Goal: Use online tool/utility

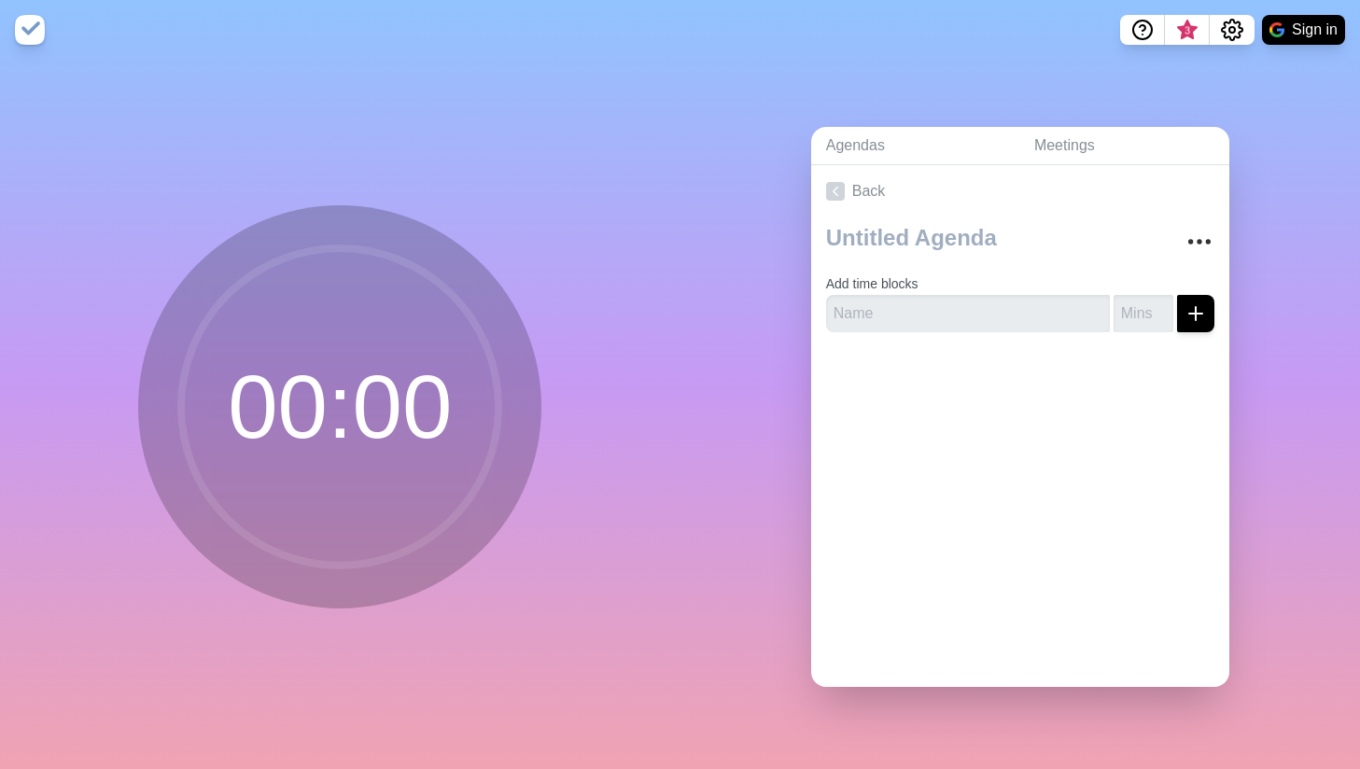
click at [282, 401] on circle at bounding box center [339, 406] width 317 height 317
click at [954, 302] on input "text" at bounding box center [968, 313] width 284 height 37
type input "5"
click at [1196, 318] on line "submit" at bounding box center [1196, 313] width 0 height 13
click at [1143, 307] on input "number" at bounding box center [1144, 313] width 60 height 37
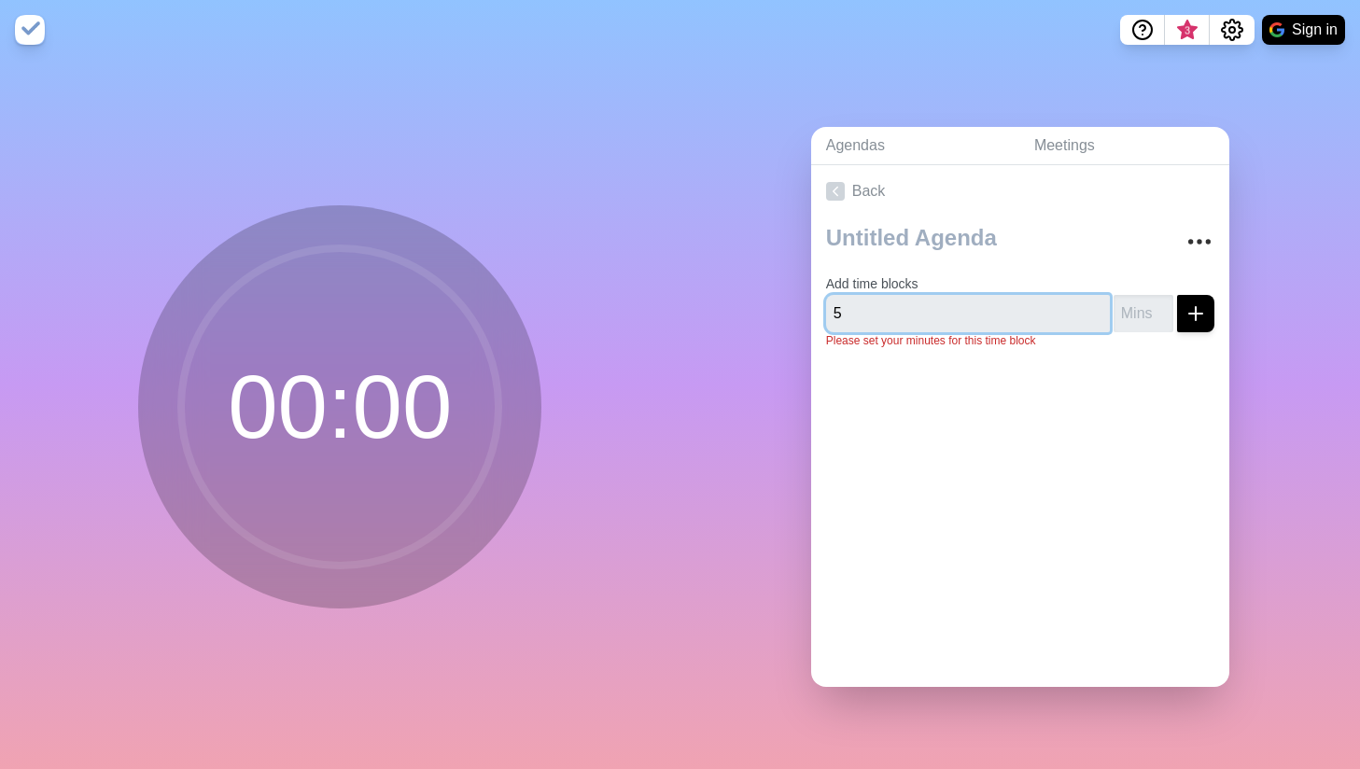
click at [1030, 316] on input "5" at bounding box center [968, 313] width 284 height 37
click at [1132, 313] on input "number" at bounding box center [1144, 313] width 60 height 37
type input "5"
click at [1170, 378] on div at bounding box center [1020, 401] width 418 height 75
click at [1193, 311] on icon "submit" at bounding box center [1196, 313] width 22 height 22
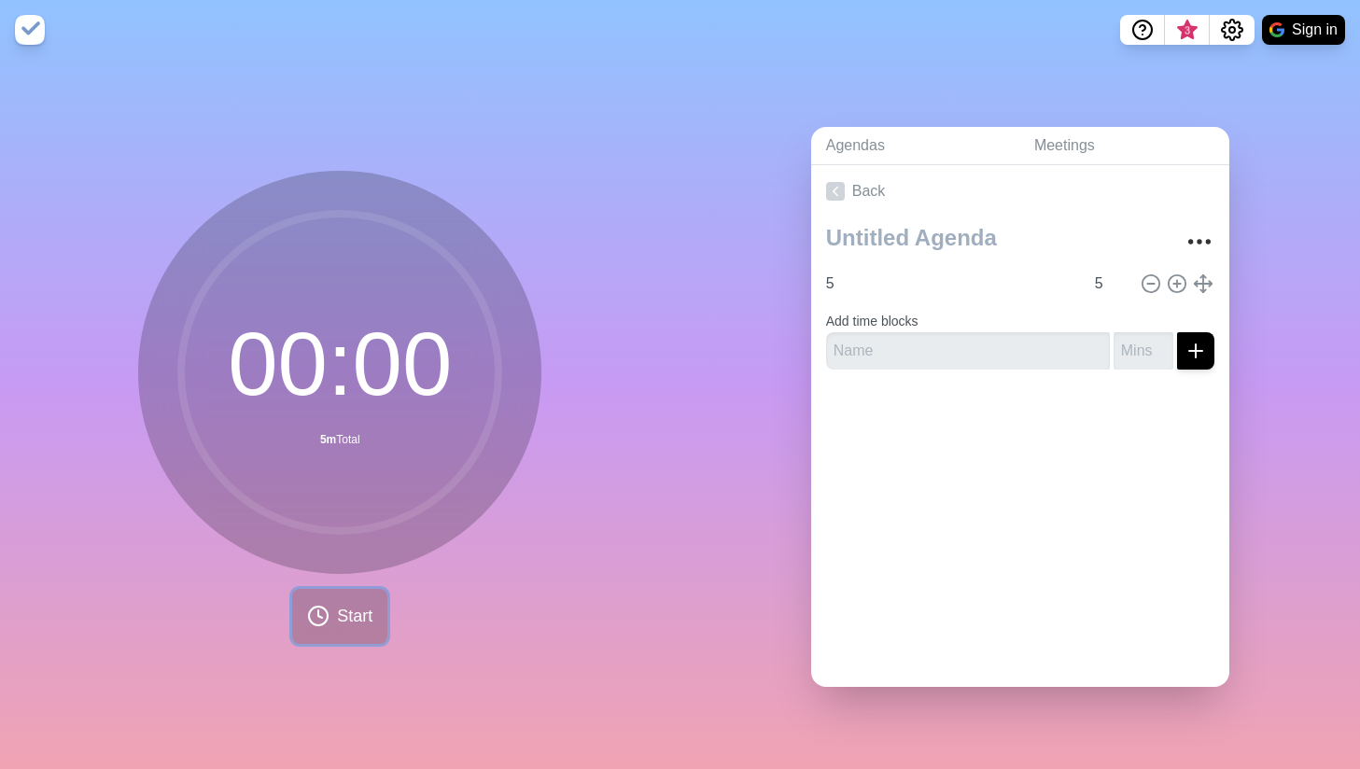
click at [358, 639] on button "Start" at bounding box center [339, 616] width 95 height 55
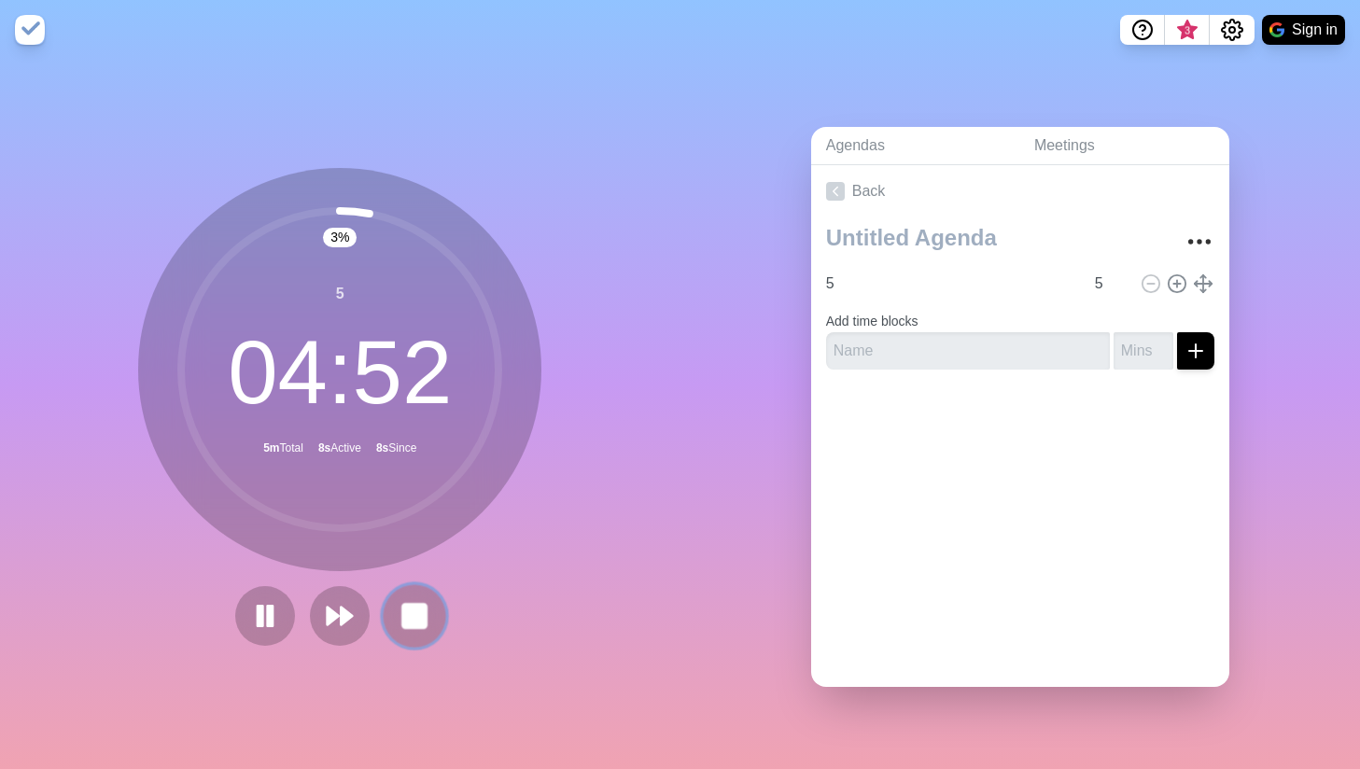
click at [425, 609] on rect at bounding box center [414, 615] width 23 height 23
